Goal: Task Accomplishment & Management: Manage account settings

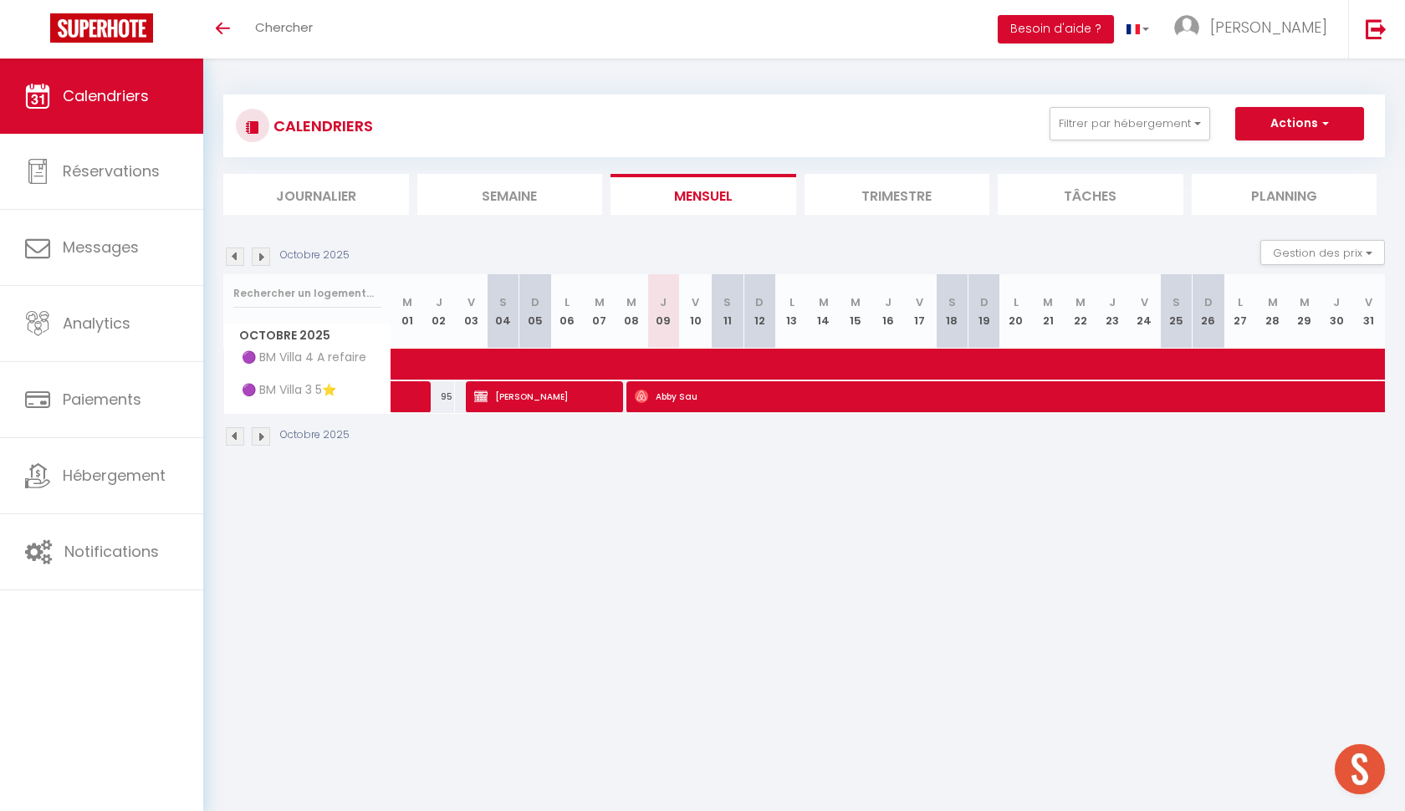
click at [265, 433] on img at bounding box center [261, 436] width 18 height 18
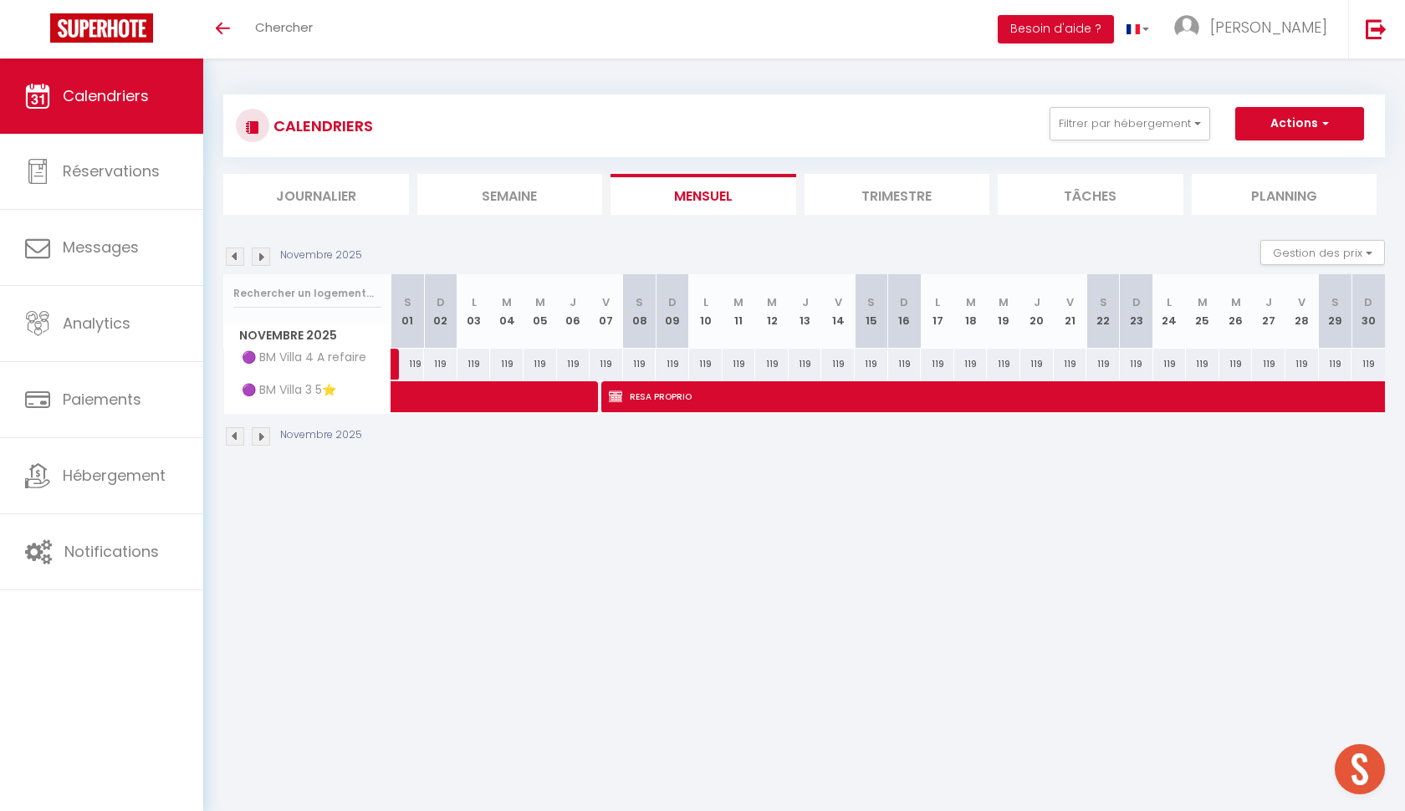
click at [261, 432] on img at bounding box center [261, 436] width 18 height 18
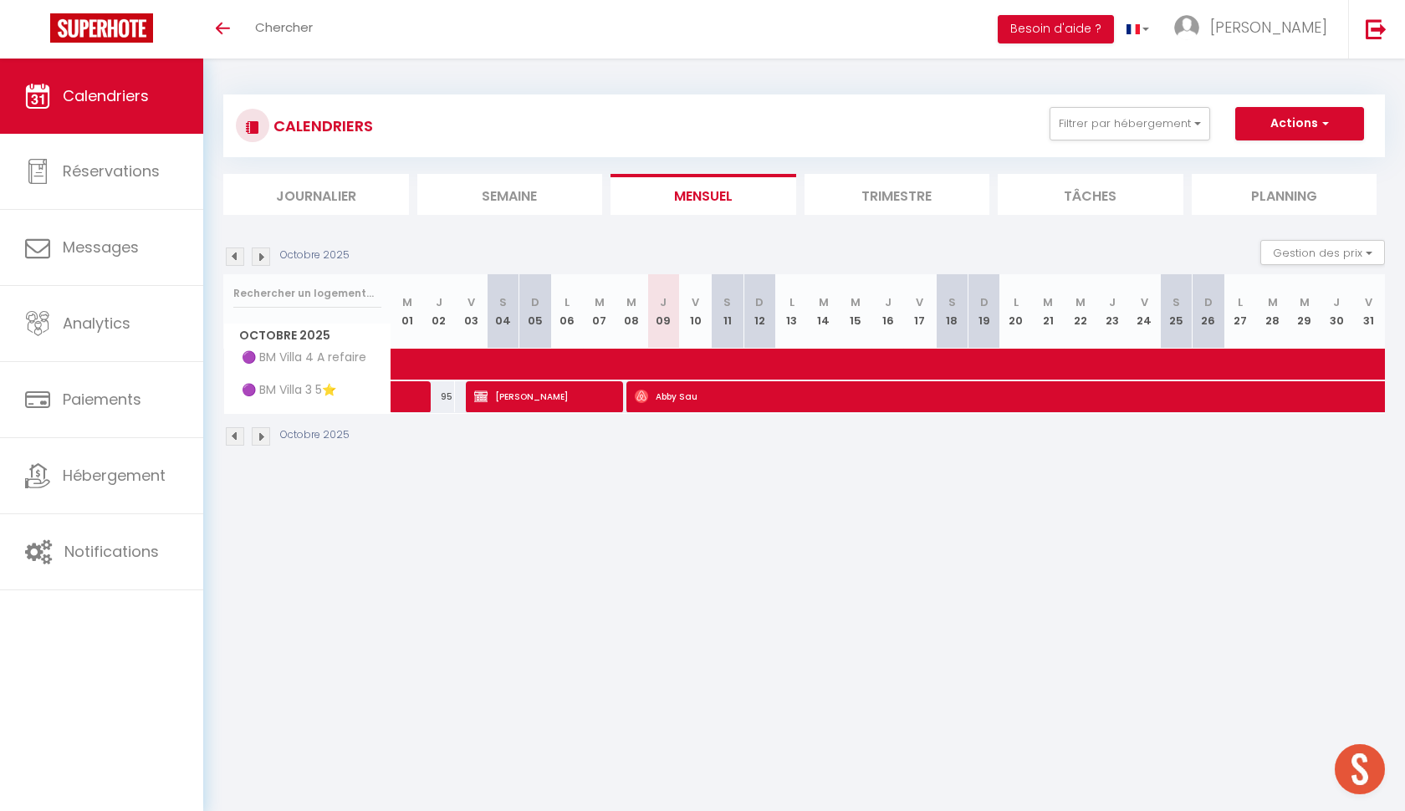
click at [232, 257] on img at bounding box center [235, 256] width 18 height 18
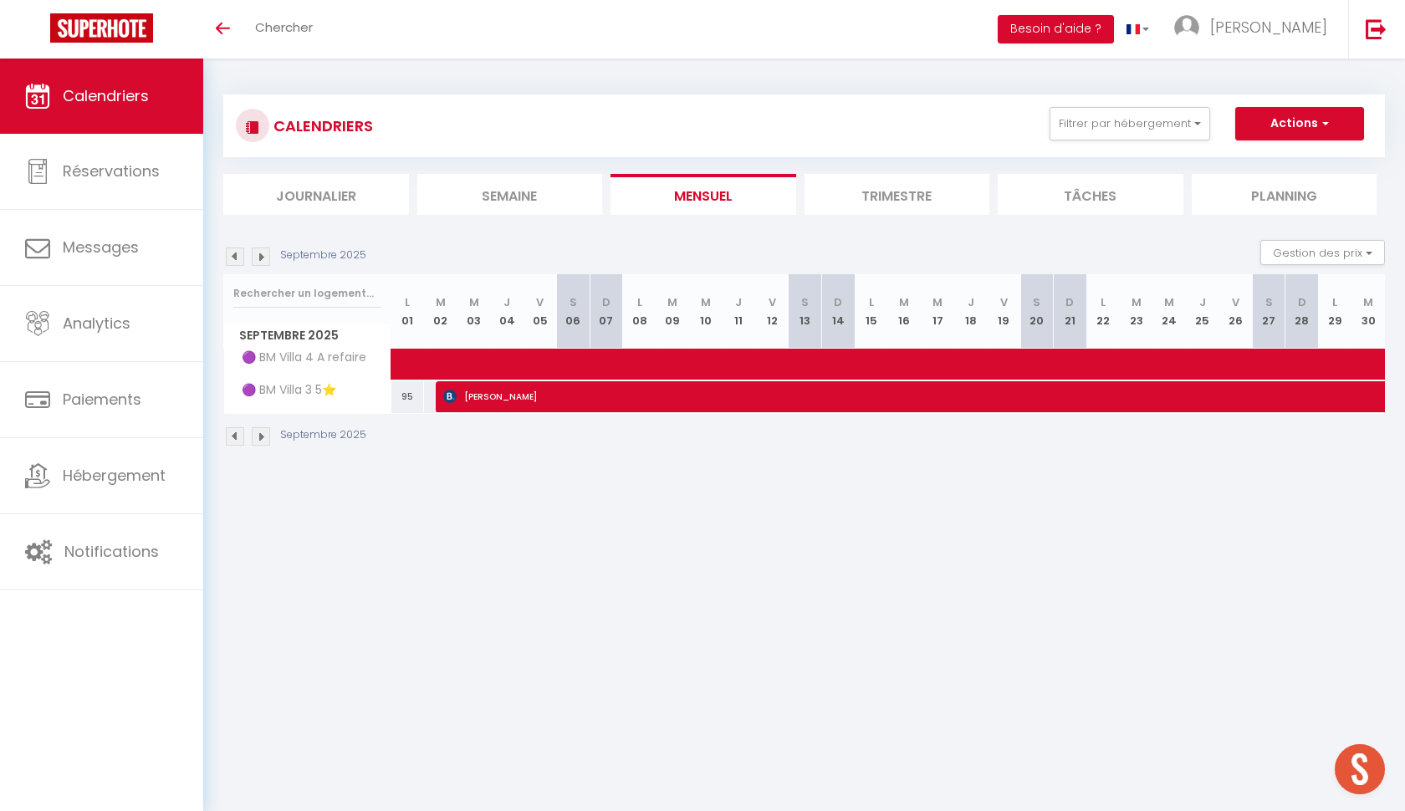
click at [232, 257] on img at bounding box center [235, 256] width 18 height 18
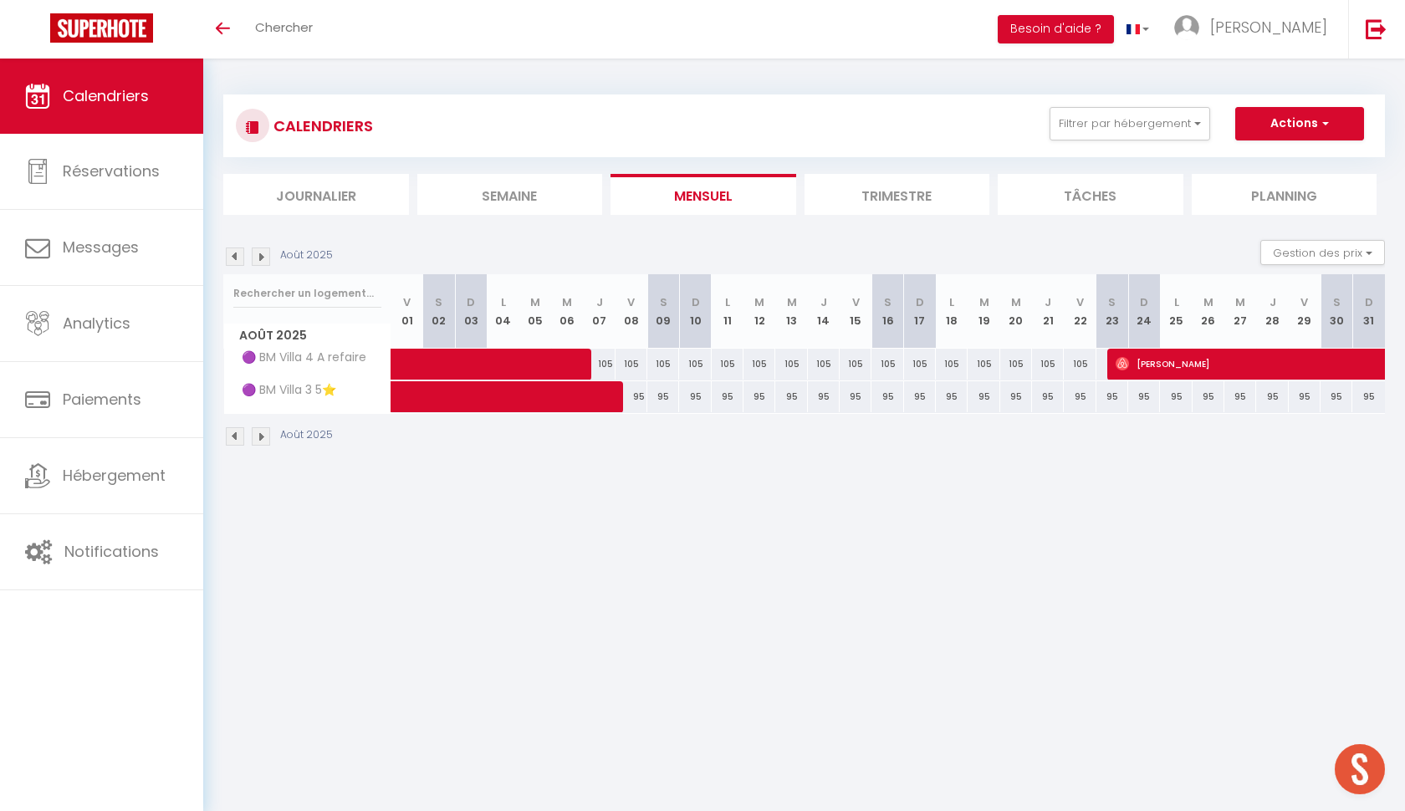
click at [258, 253] on img at bounding box center [261, 256] width 18 height 18
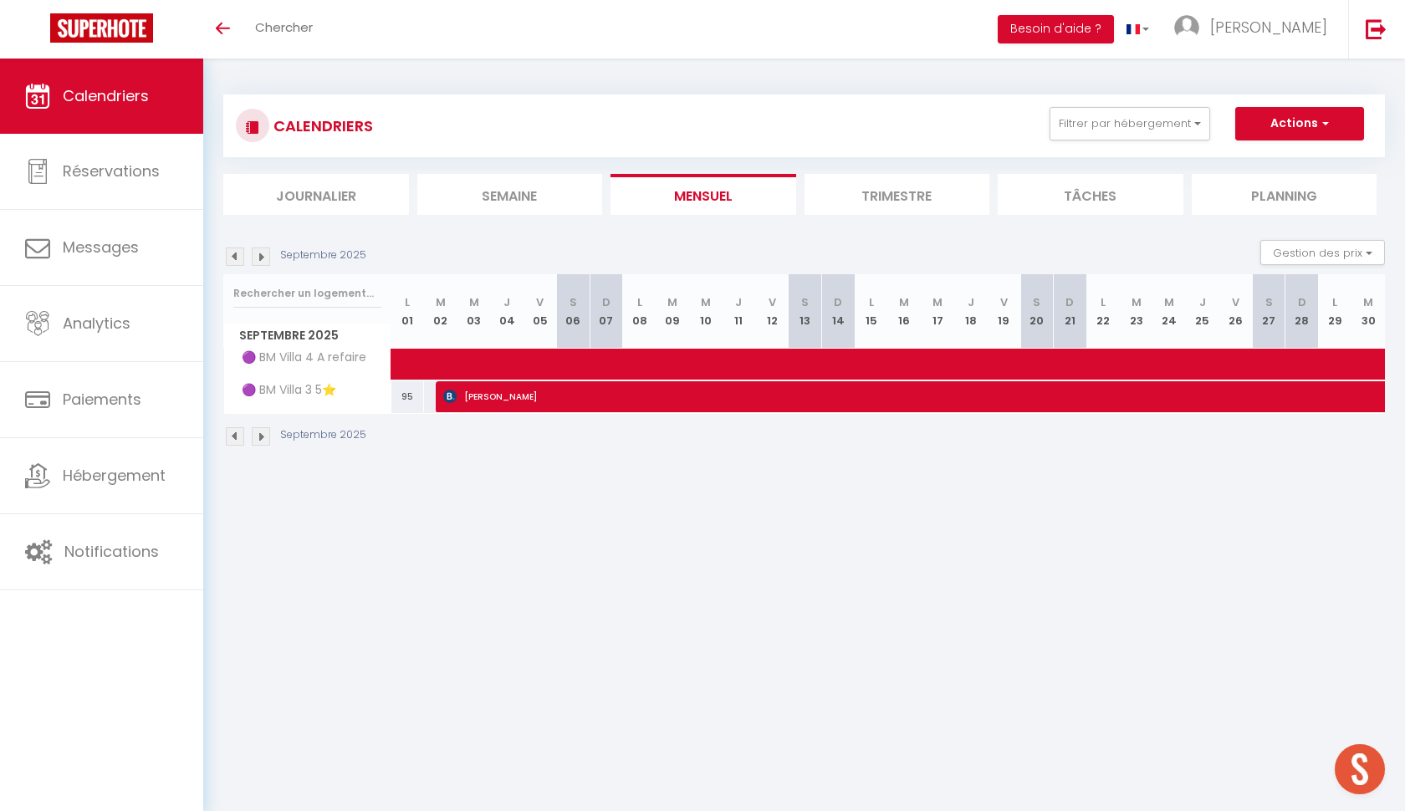
click at [258, 253] on img at bounding box center [261, 256] width 18 height 18
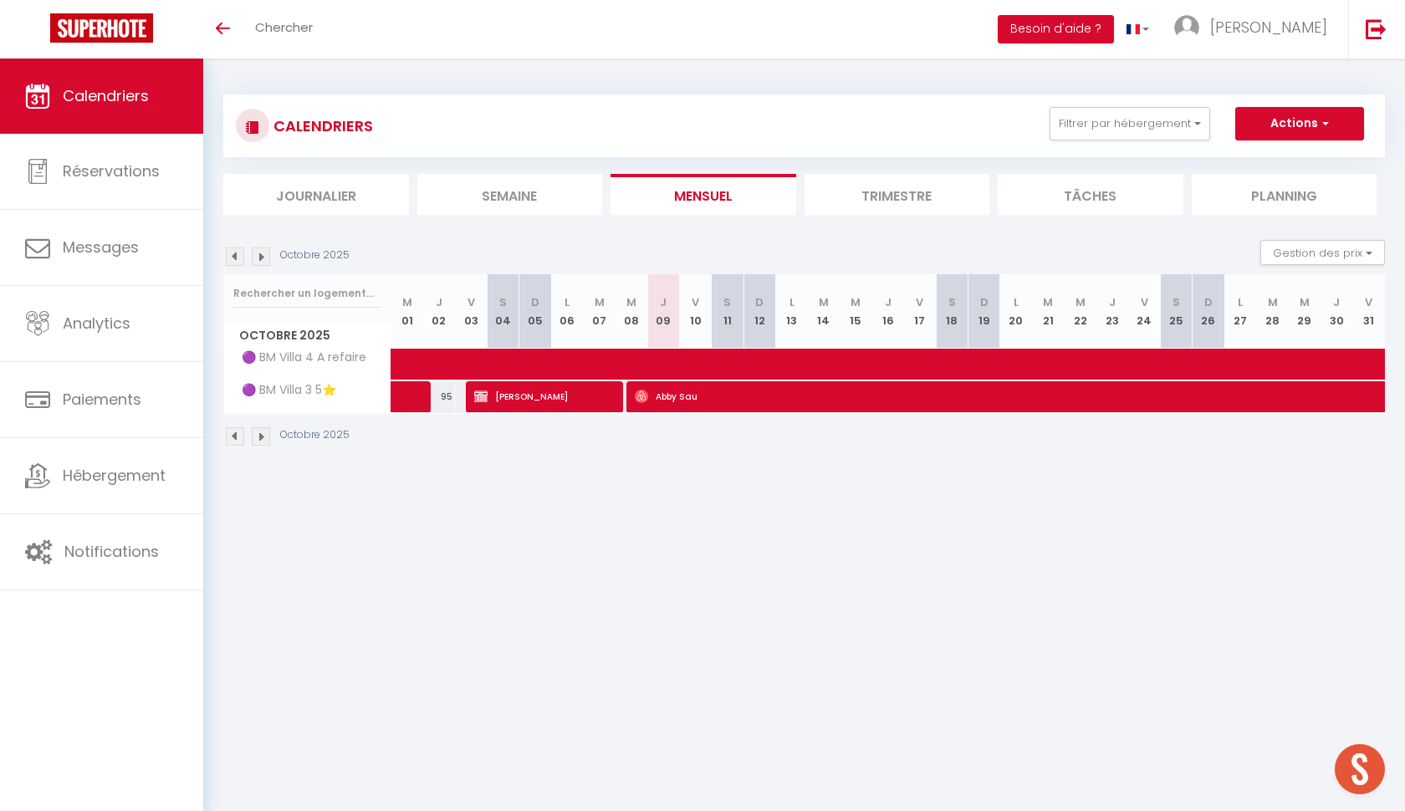
click at [258, 253] on img at bounding box center [261, 256] width 18 height 18
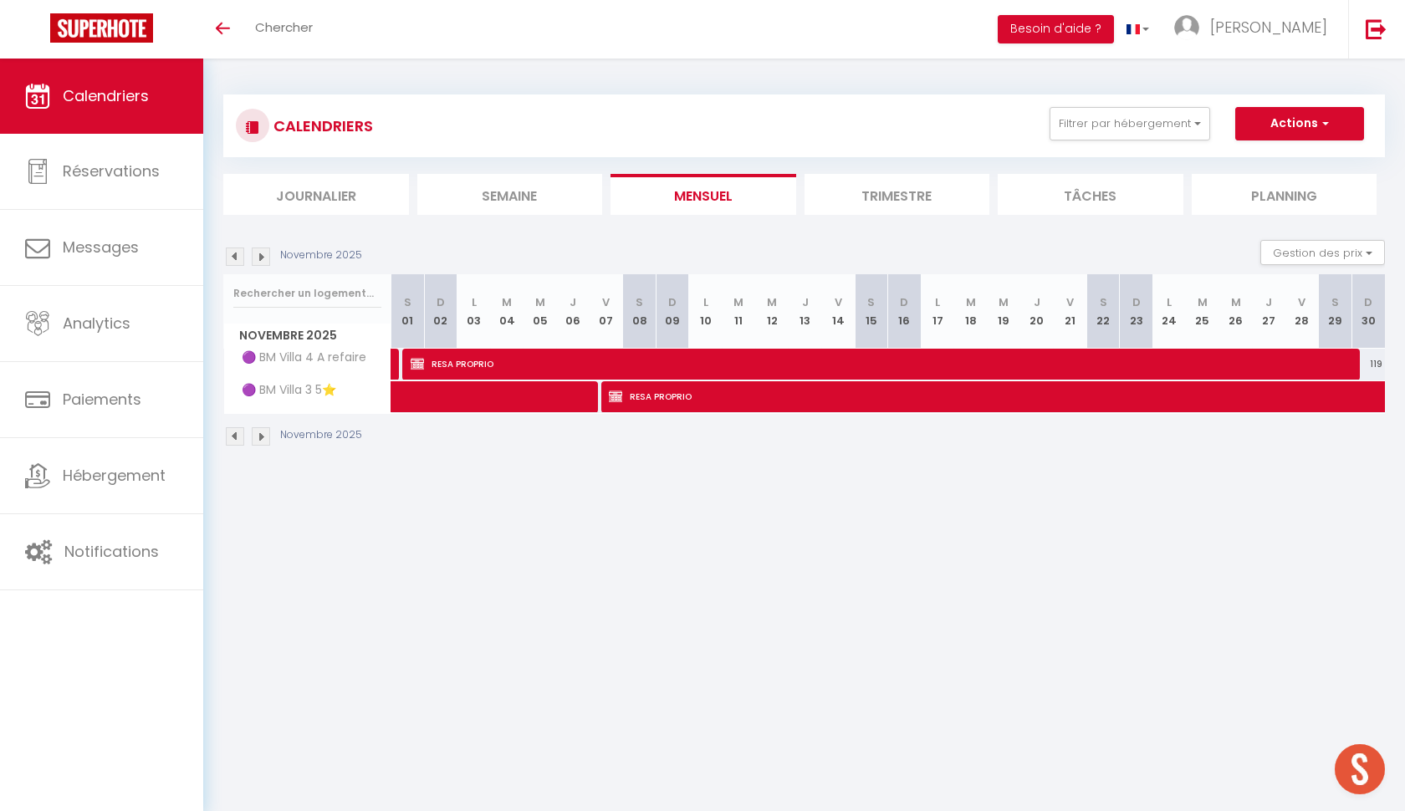
click at [258, 253] on img at bounding box center [261, 256] width 18 height 18
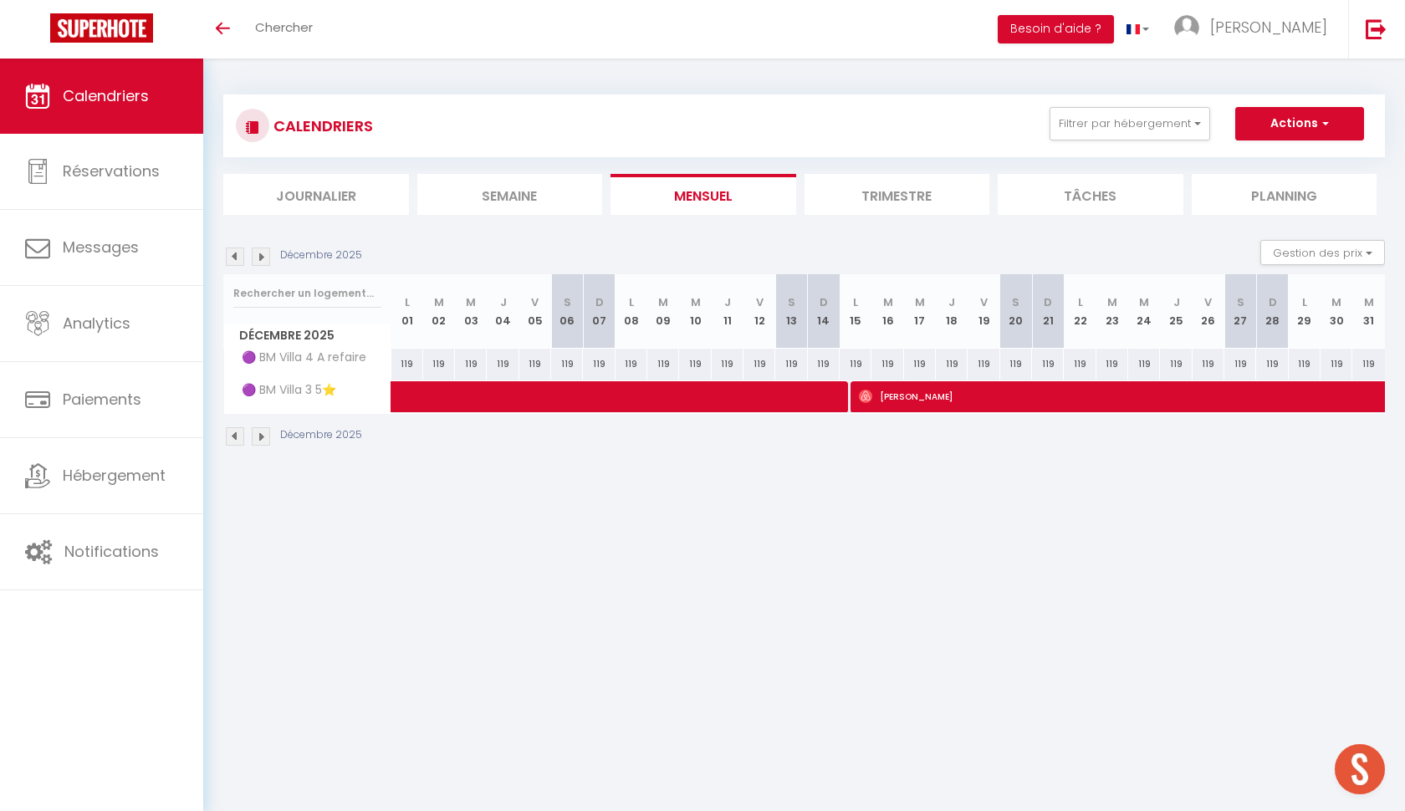
click at [258, 253] on img at bounding box center [261, 256] width 18 height 18
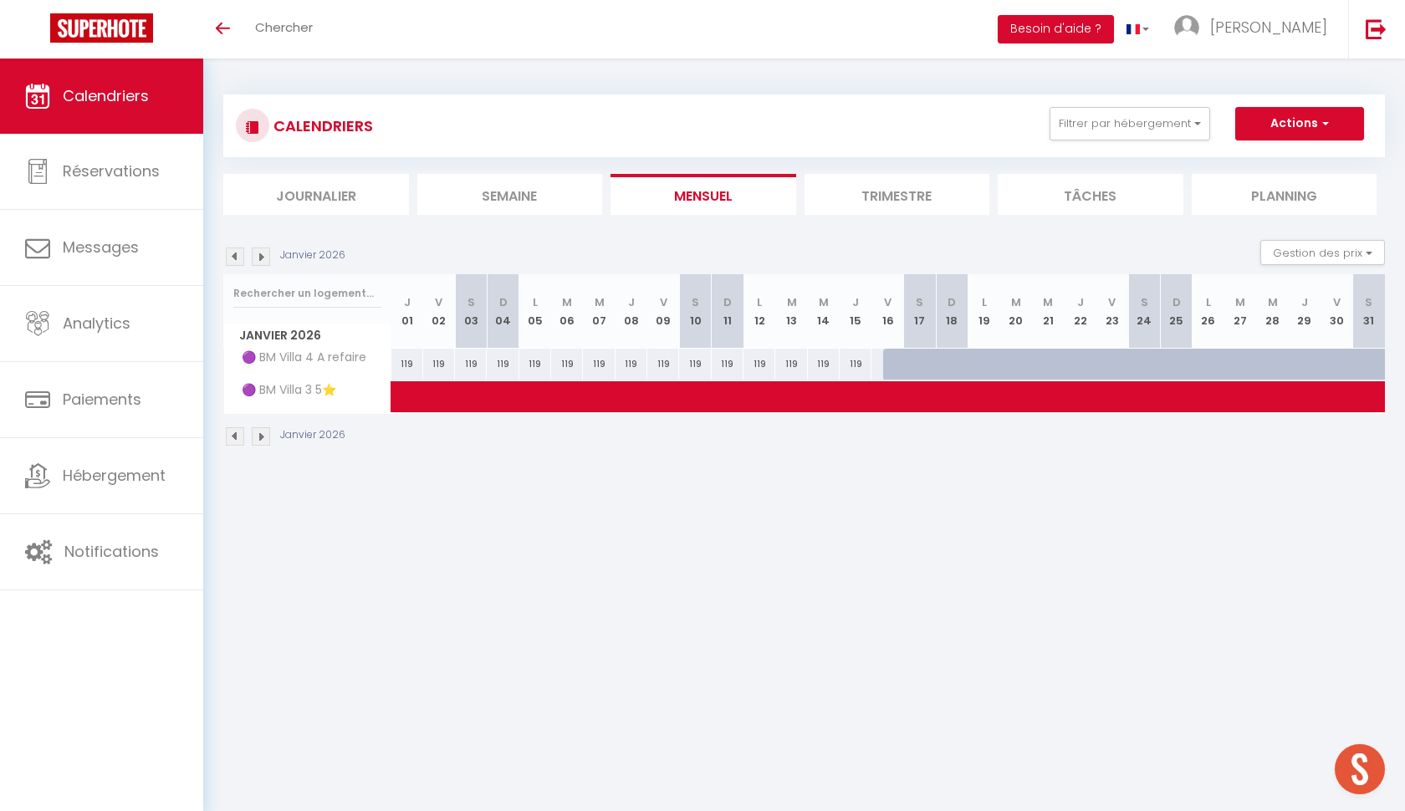
click at [232, 253] on img at bounding box center [235, 256] width 18 height 18
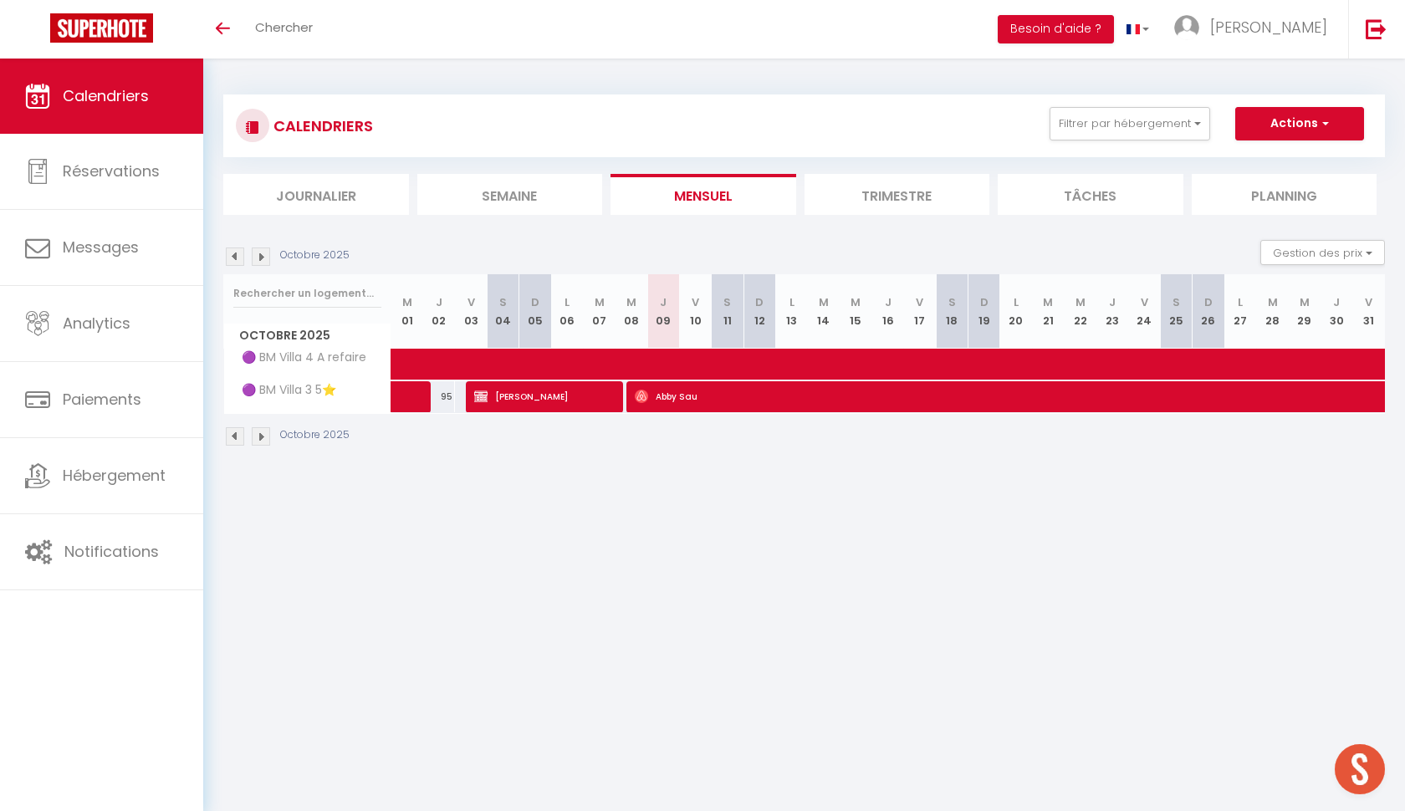
click at [256, 253] on img at bounding box center [261, 256] width 18 height 18
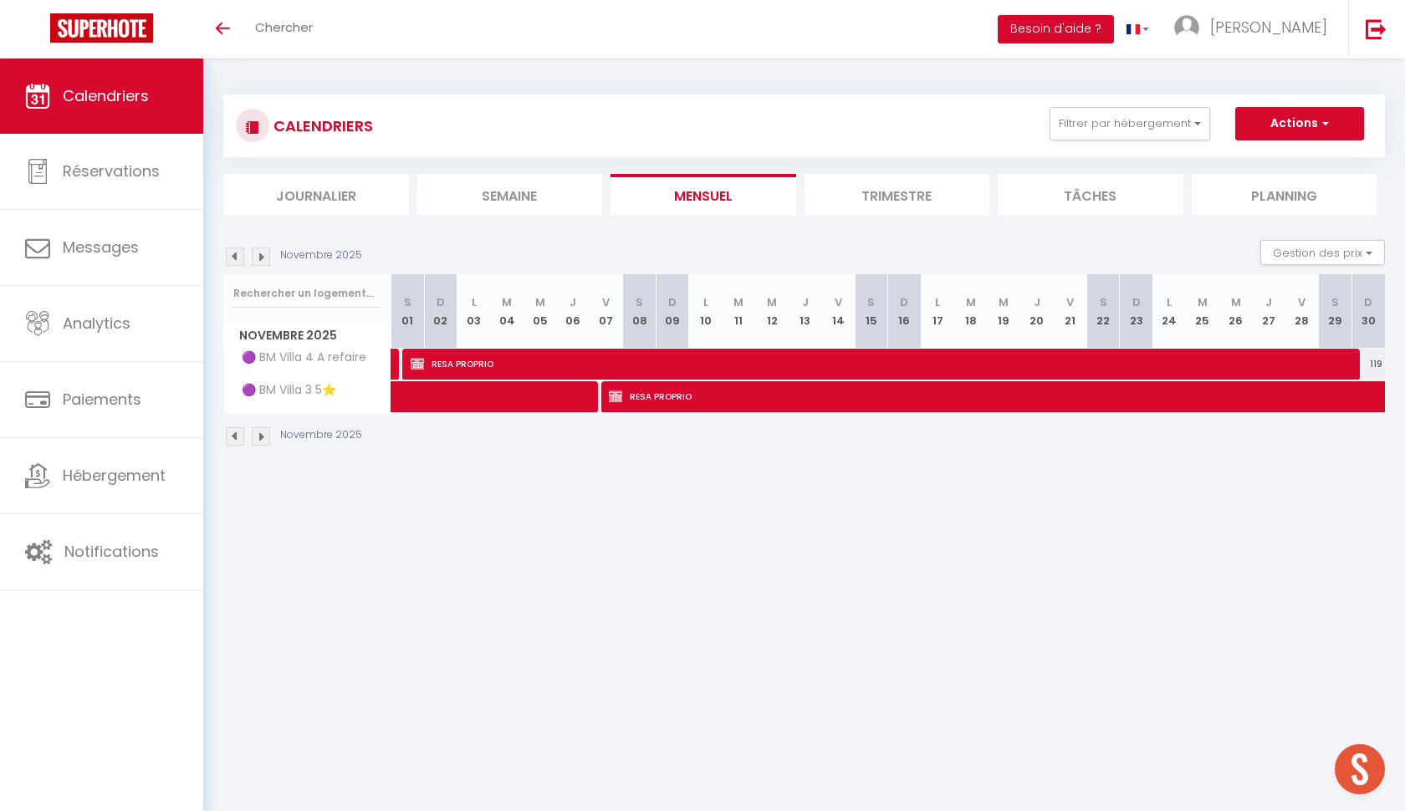
click at [429, 361] on span "RESA PROPRIO" at bounding box center [884, 364] width 947 height 32
select select "OK"
select select "KO"
select select "0"
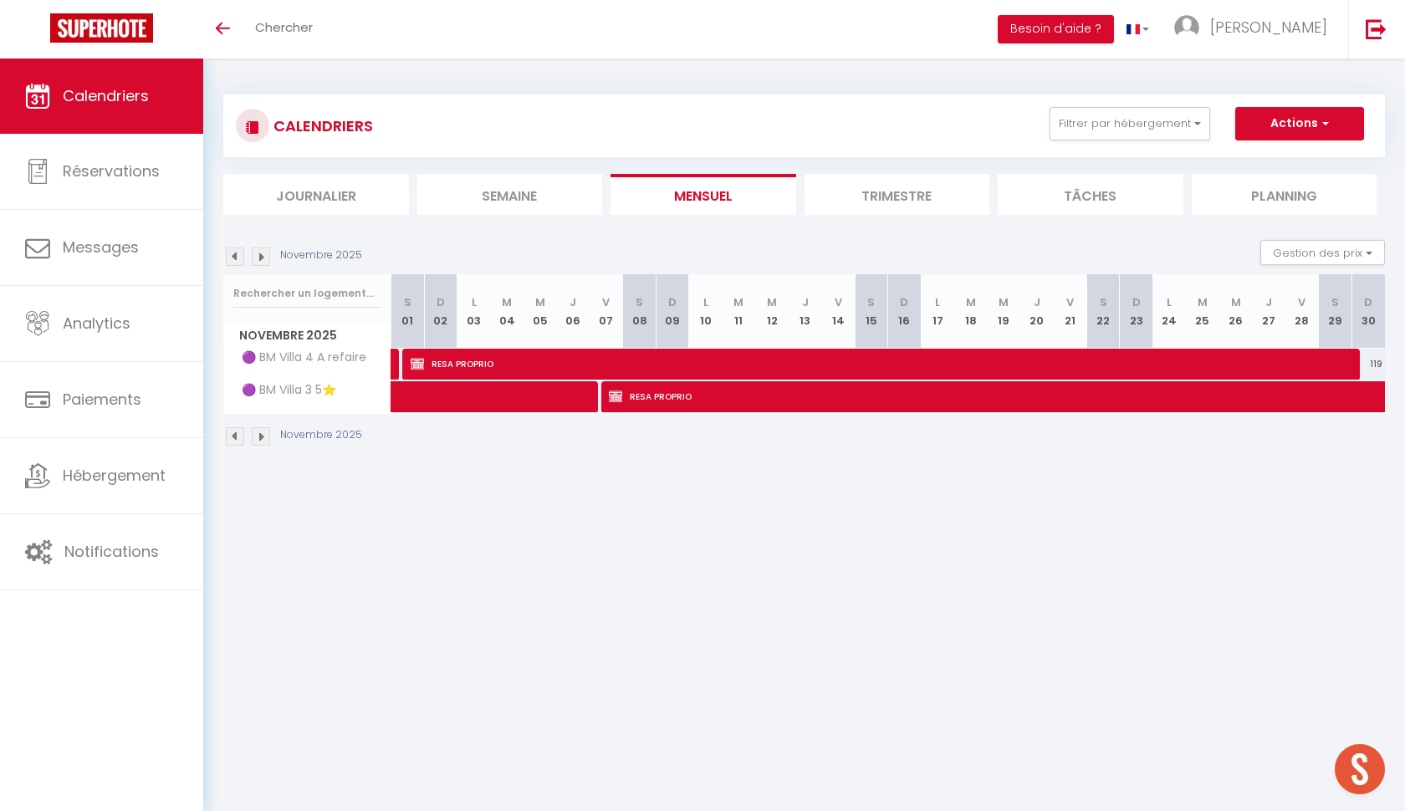
select select "1"
select select
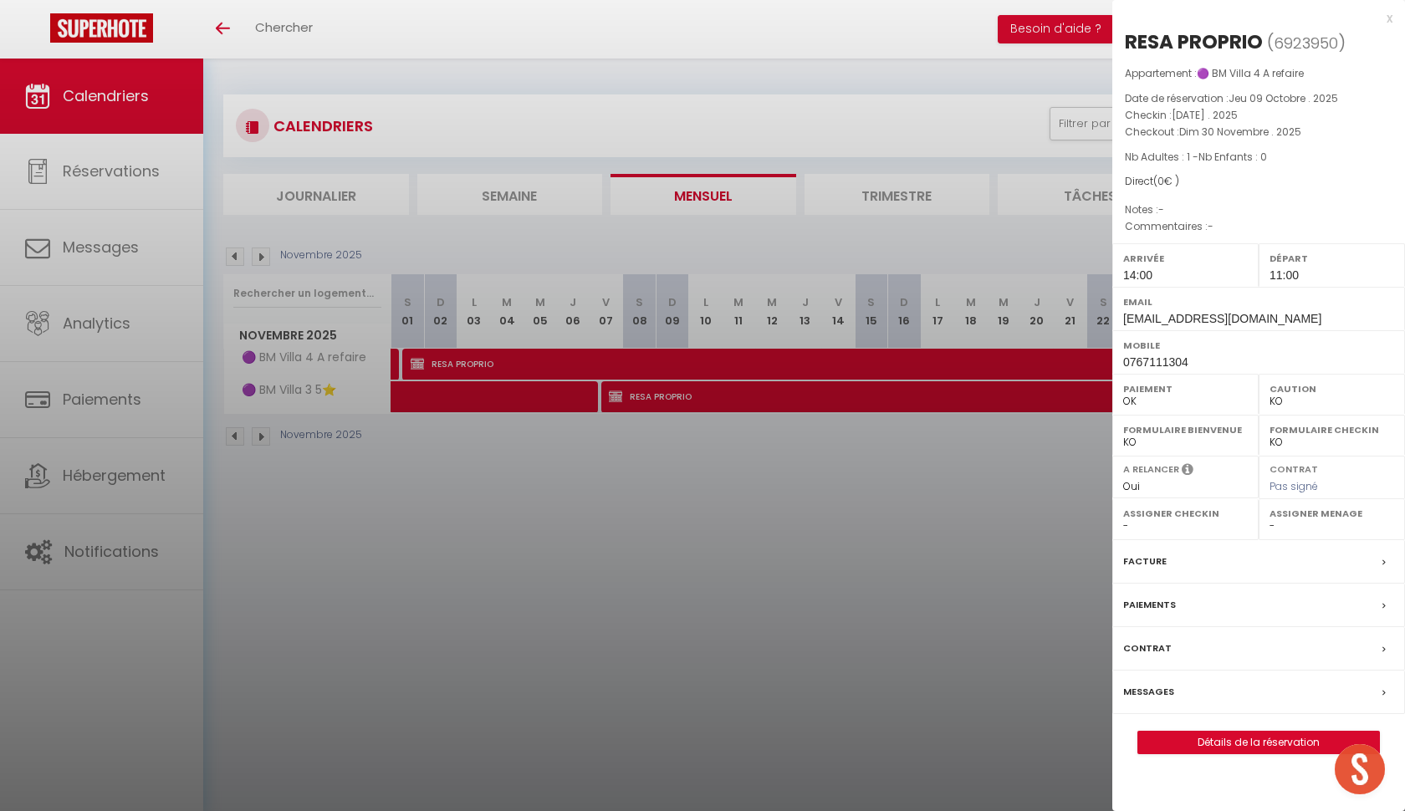
click at [607, 682] on div at bounding box center [702, 405] width 1405 height 811
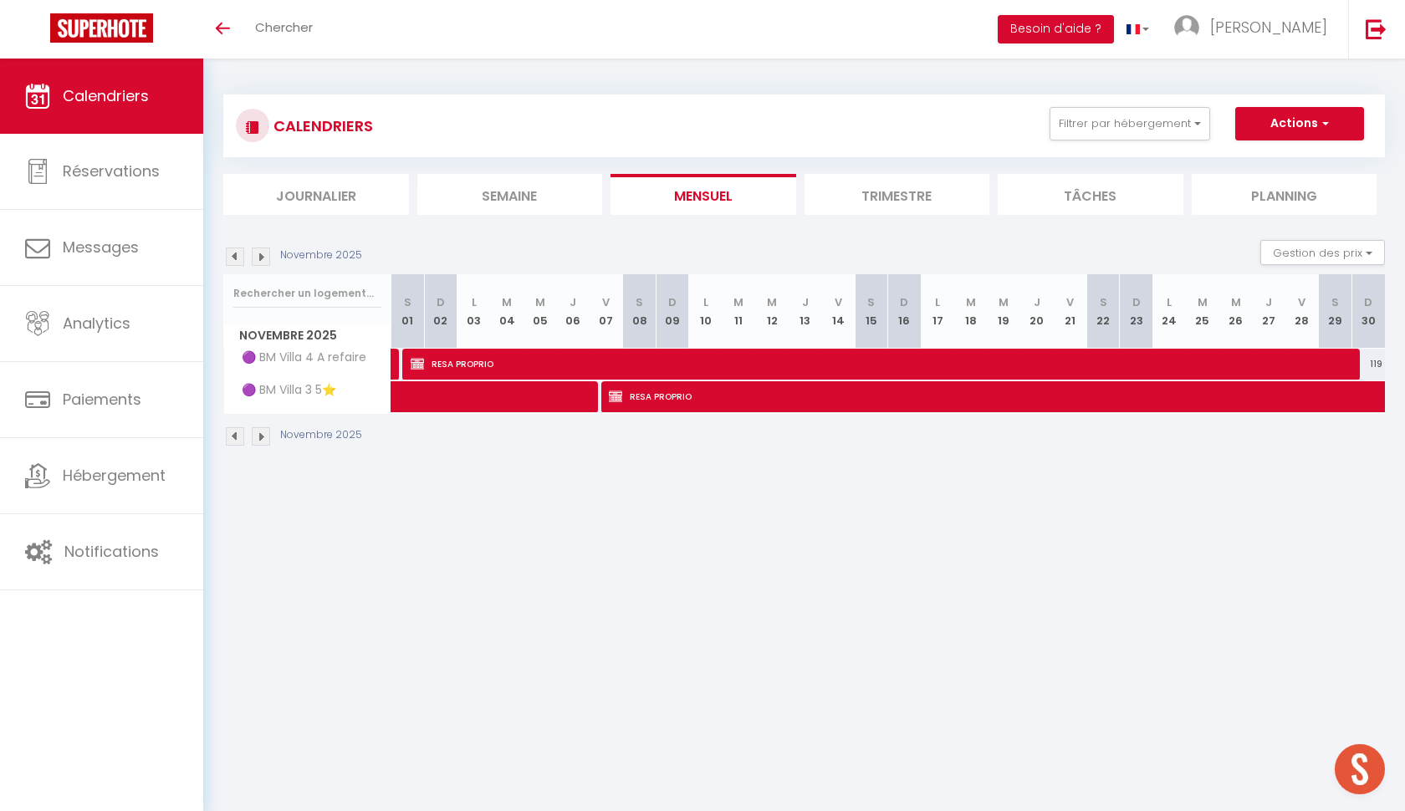
click at [137, 87] on span "Calendriers" at bounding box center [106, 95] width 86 height 21
